Goal: Entertainment & Leisure: Consume media (video, audio)

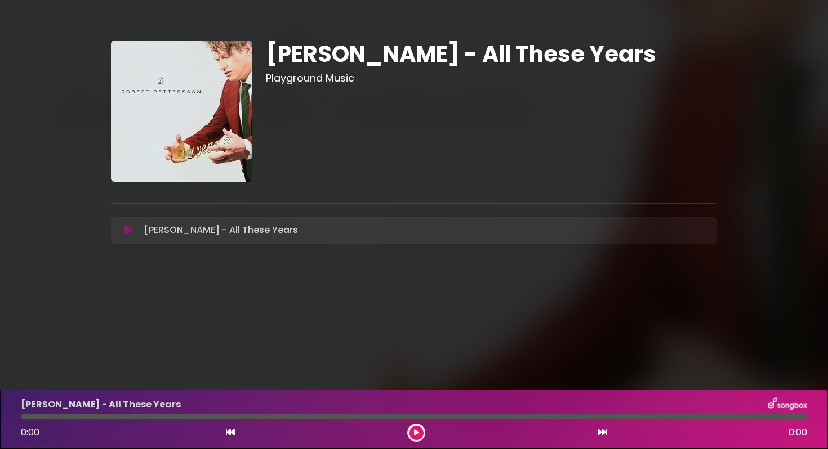
click at [128, 230] on icon at bounding box center [128, 230] width 8 height 11
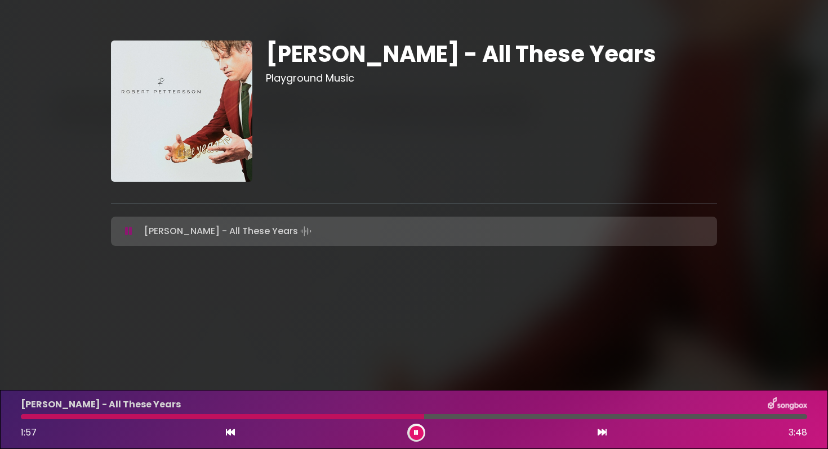
click at [414, 435] on icon at bounding box center [416, 433] width 5 height 7
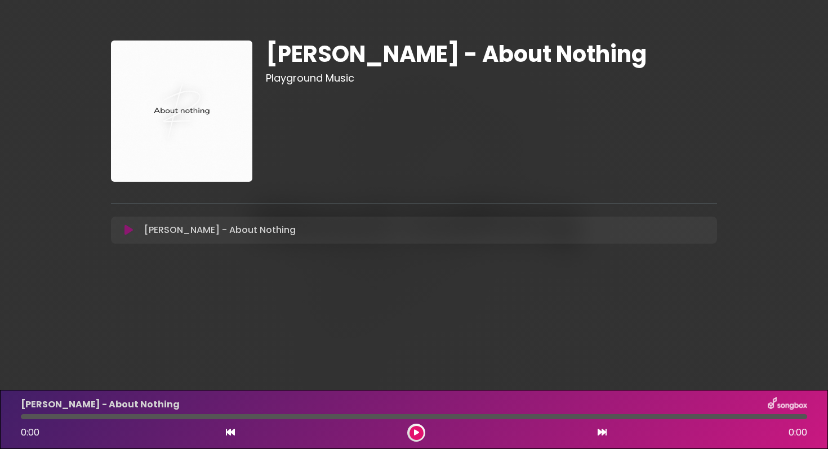
click at [127, 230] on icon at bounding box center [128, 230] width 8 height 11
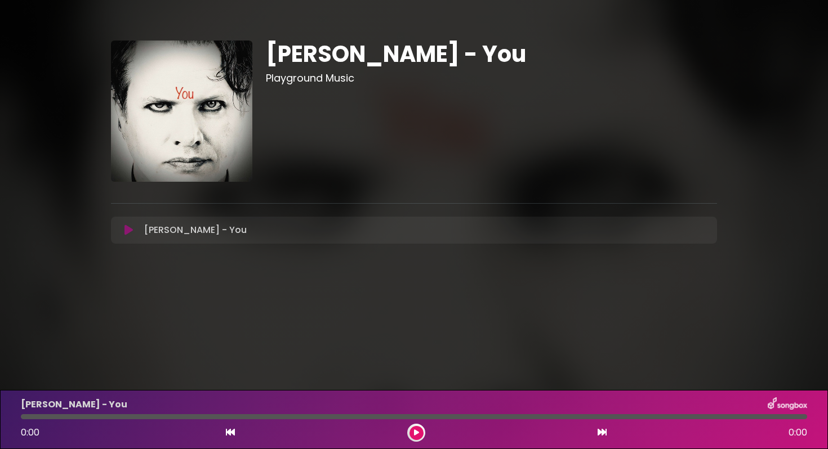
click at [128, 226] on icon at bounding box center [128, 230] width 8 height 11
